Goal: Transaction & Acquisition: Purchase product/service

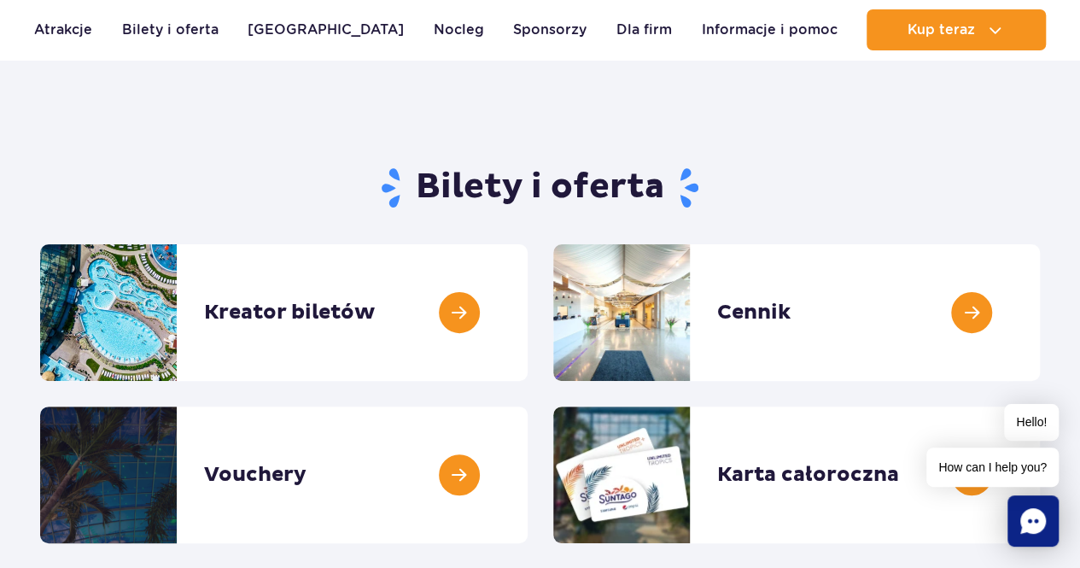
scroll to position [171, 0]
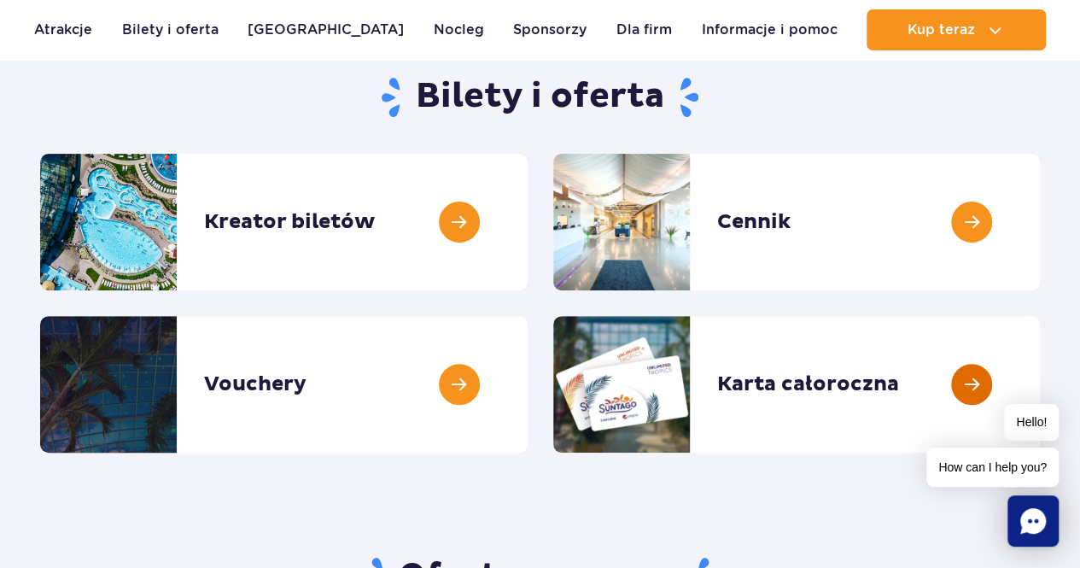
click at [1040, 389] on link at bounding box center [1040, 384] width 0 height 137
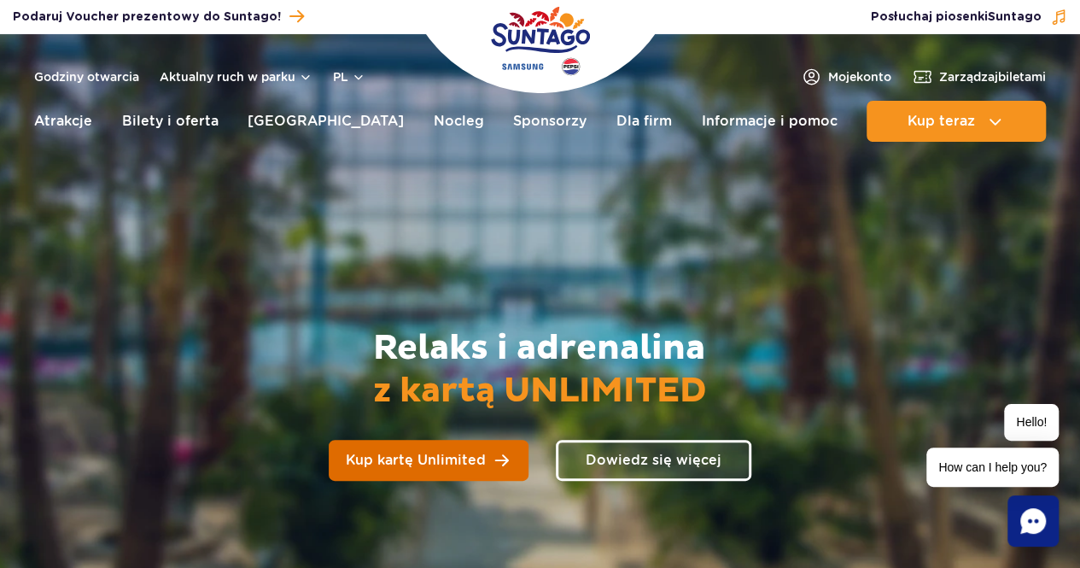
click at [480, 467] on span "Kup kartę Unlimited" at bounding box center [416, 461] width 140 height 14
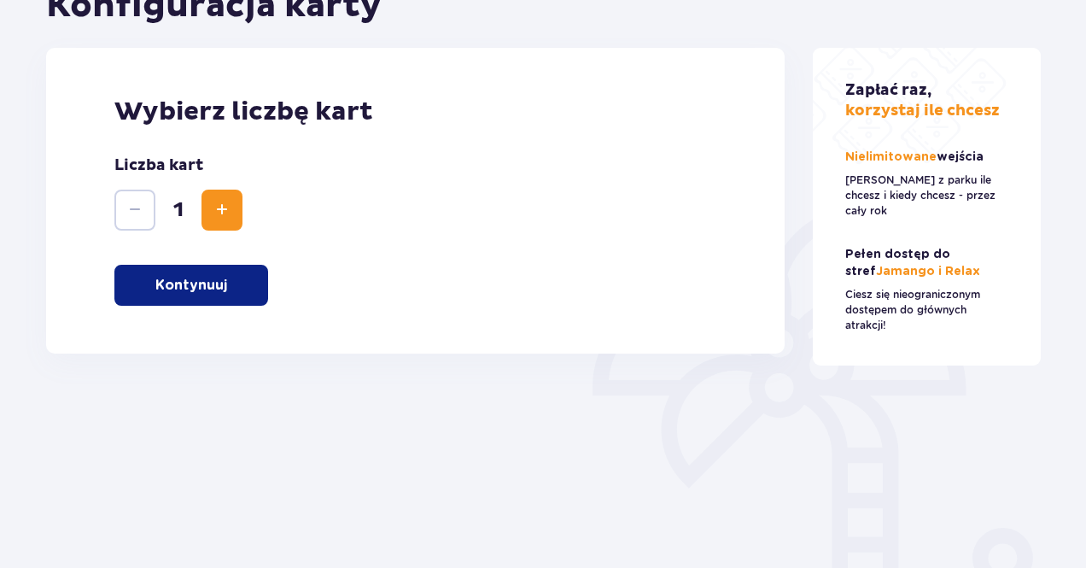
scroll to position [311, 0]
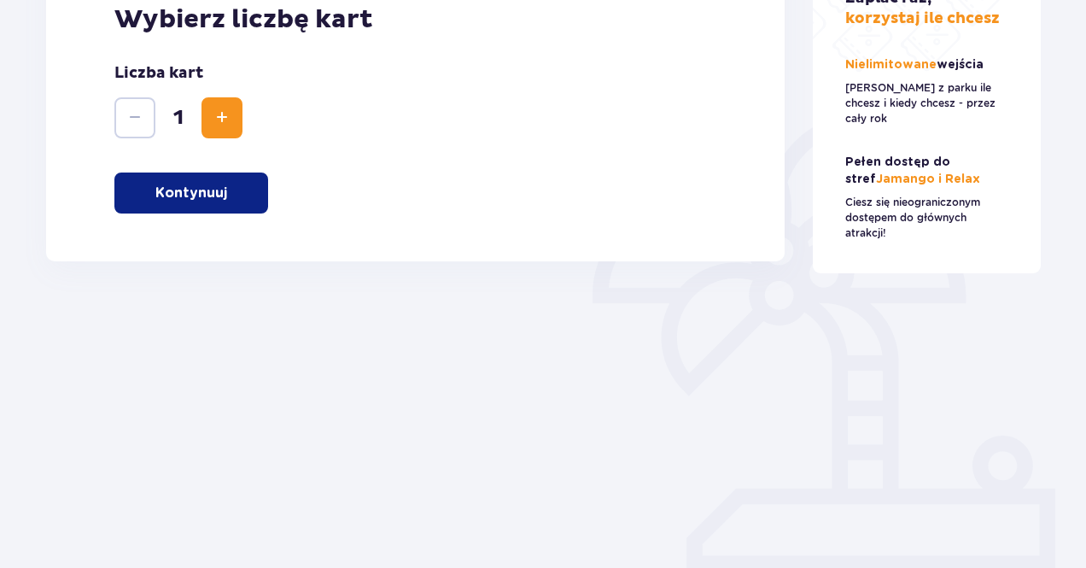
click at [227, 115] on span "Increase" at bounding box center [222, 118] width 20 height 20
click at [214, 186] on p "Kontynuuj" at bounding box center [191, 193] width 72 height 19
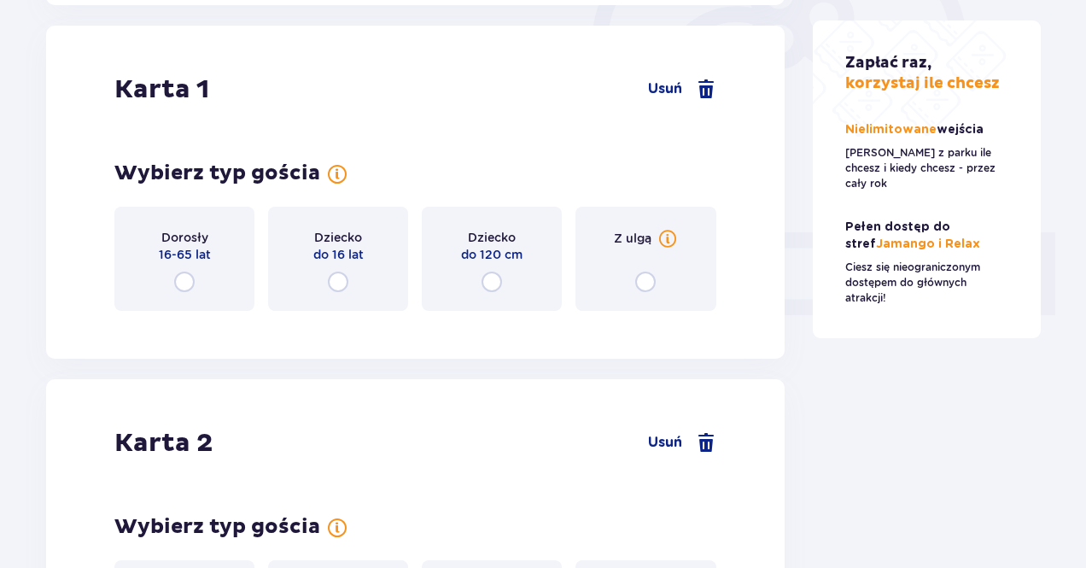
scroll to position [572, 0]
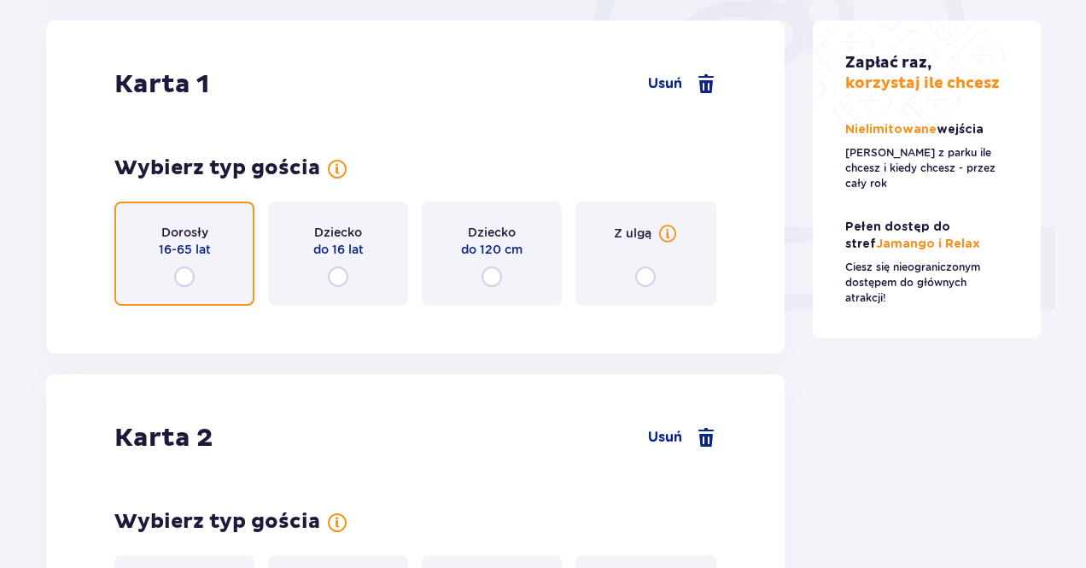
click at [181, 278] on input "radio" at bounding box center [184, 276] width 20 height 20
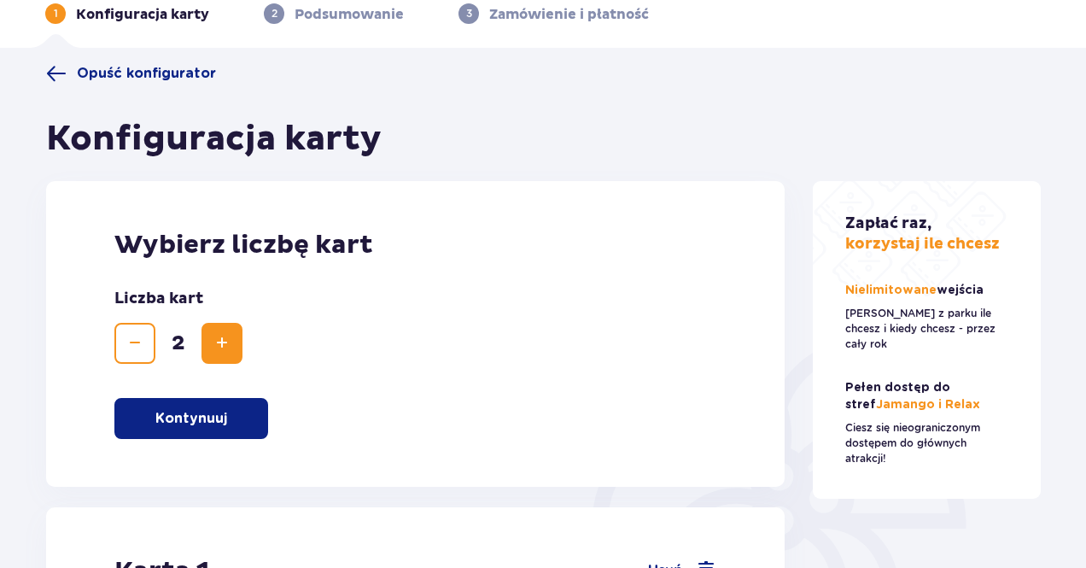
scroll to position [0, 0]
